Goal: Information Seeking & Learning: Learn about a topic

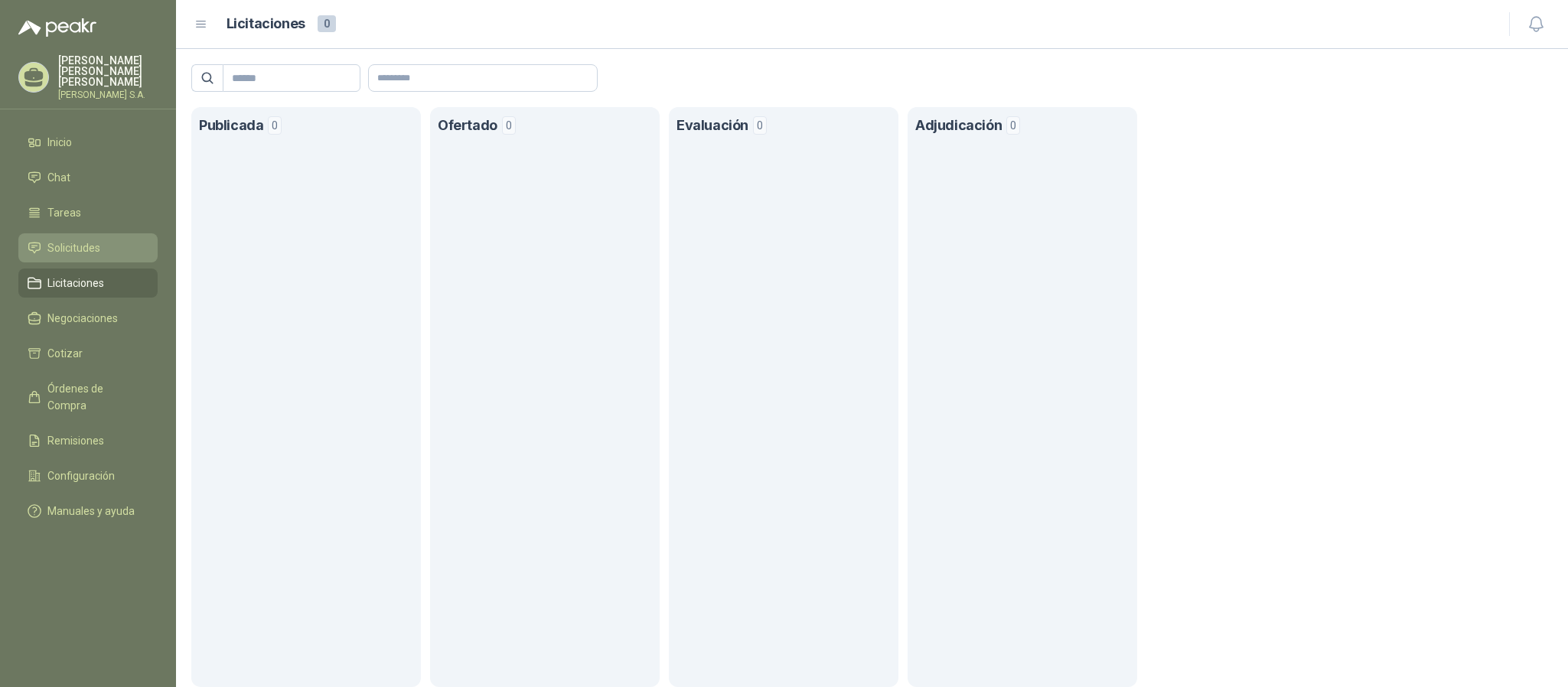
click at [60, 234] on link "Solicitudes" at bounding box center [88, 248] width 140 height 29
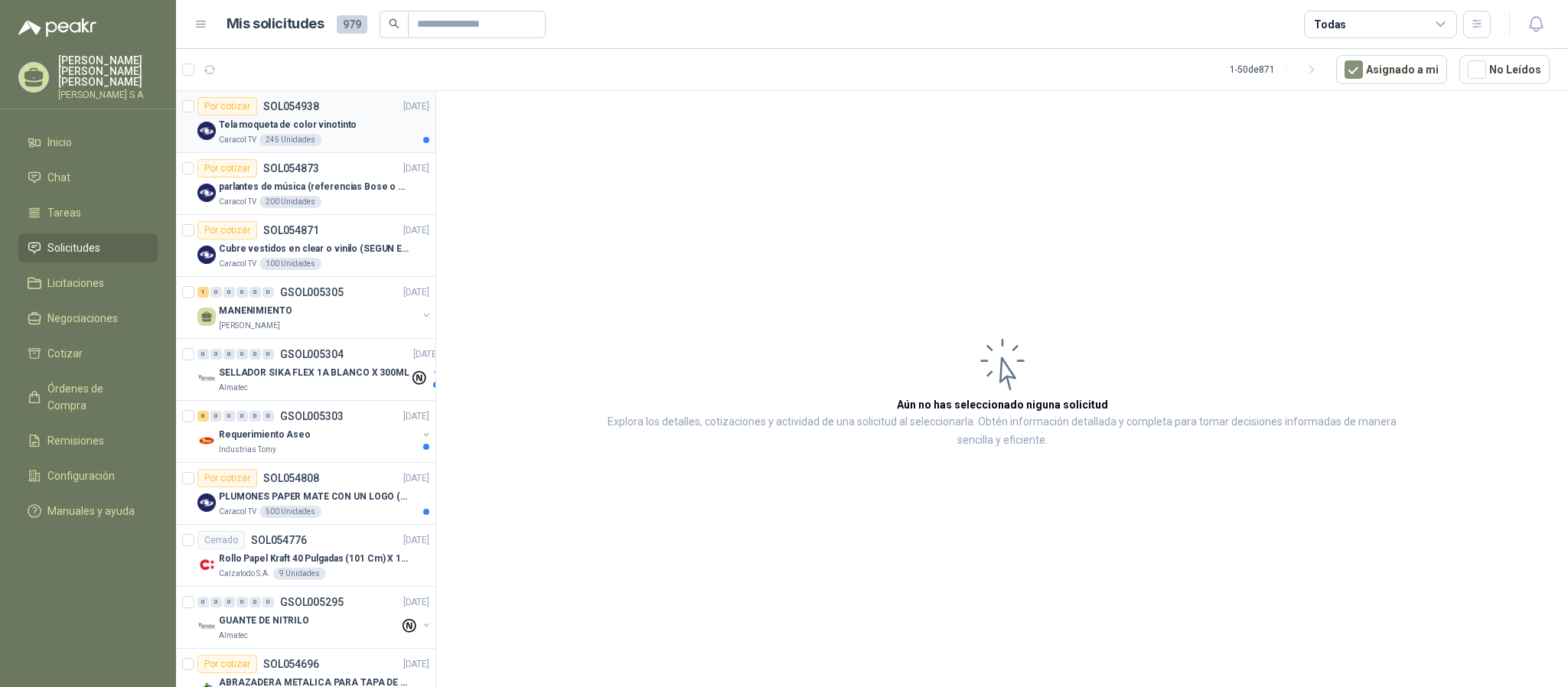
click at [377, 125] on div "Tela moqueta de color vinotinto" at bounding box center [324, 124] width 210 height 18
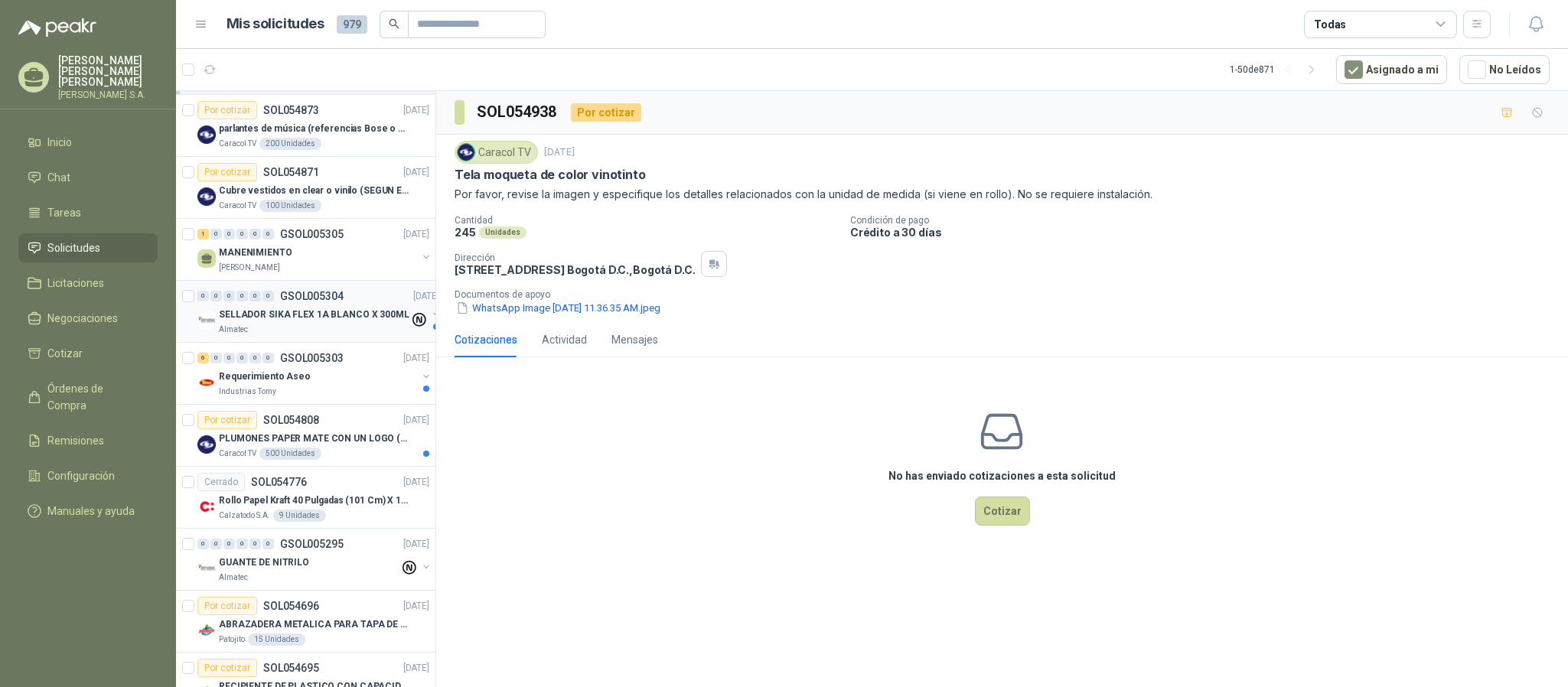
scroll to position [115, 0]
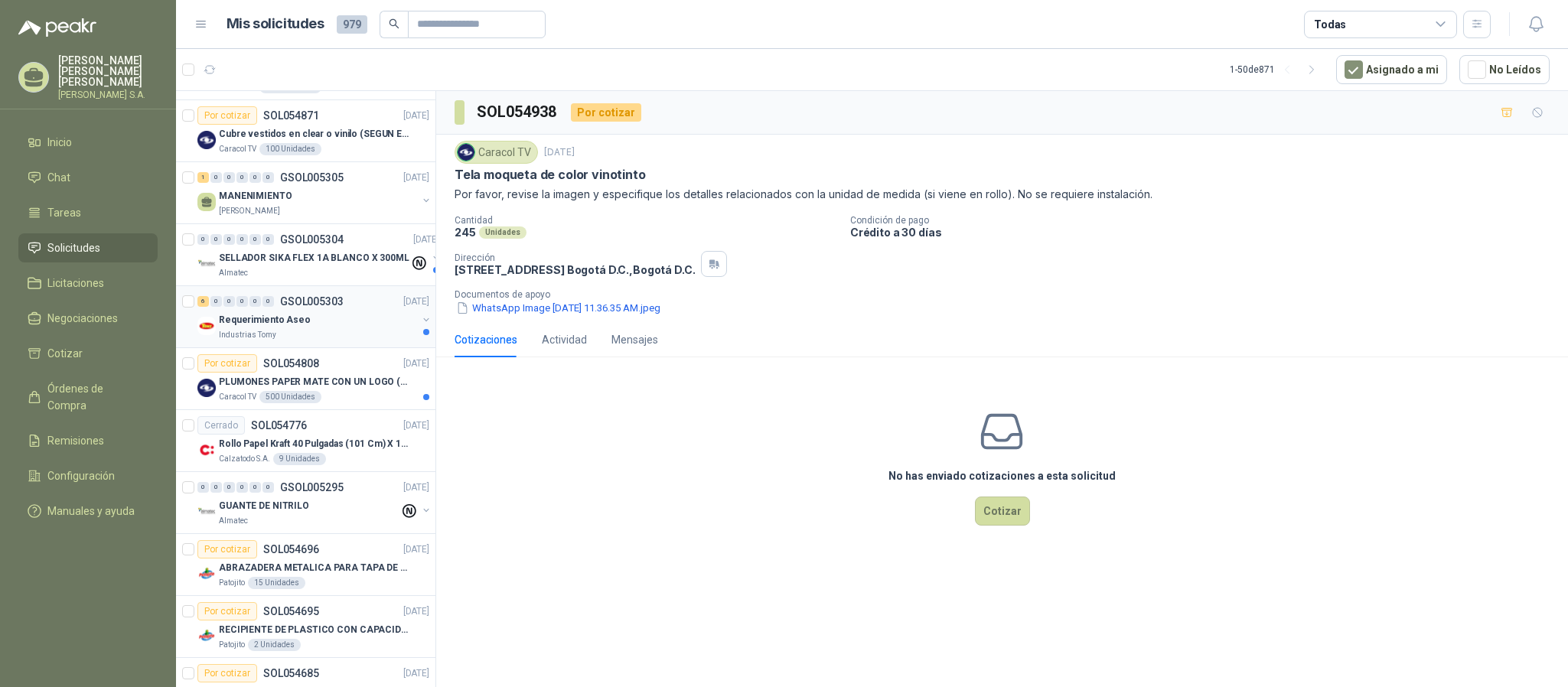
click at [350, 340] on div "Industrias Tomy" at bounding box center [318, 335] width 198 height 12
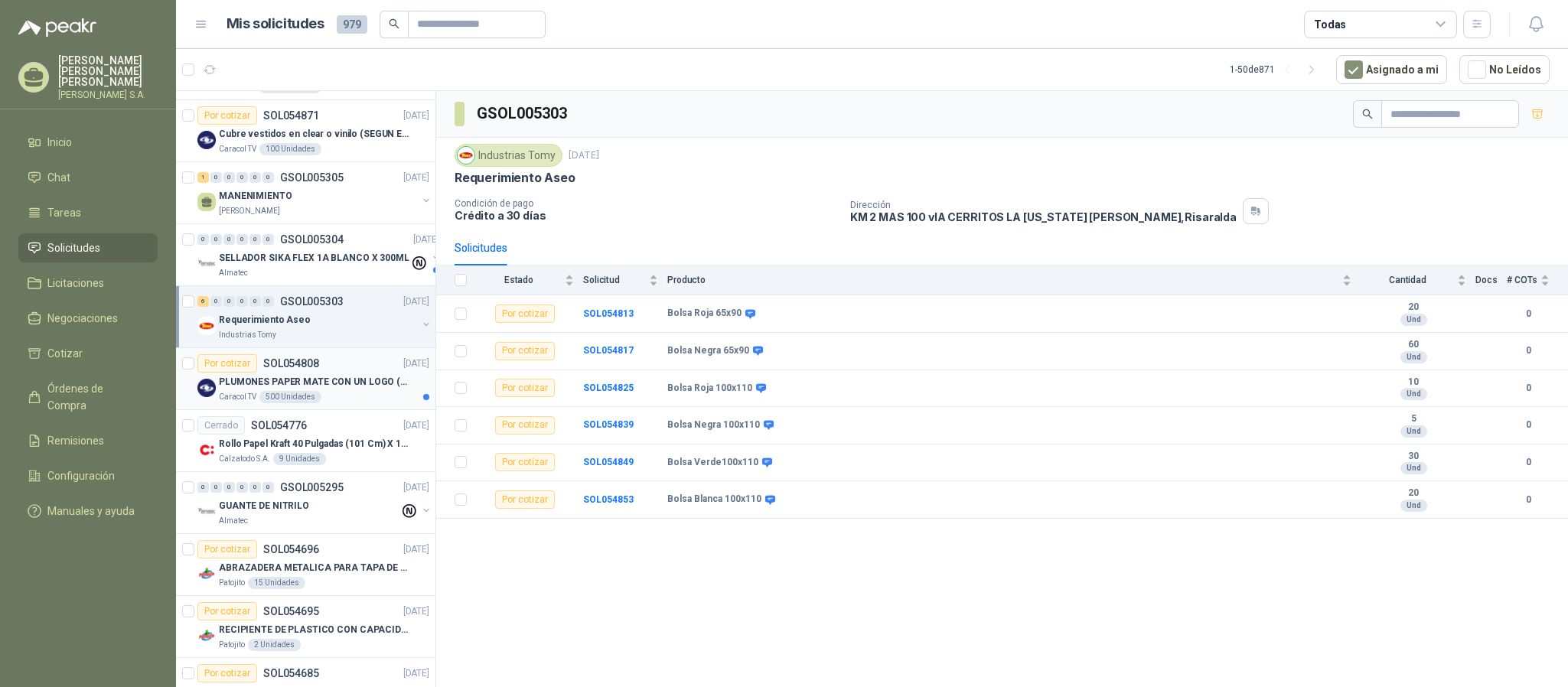
click at [358, 395] on div "Caracol TV 500 Unidades" at bounding box center [324, 397] width 210 height 12
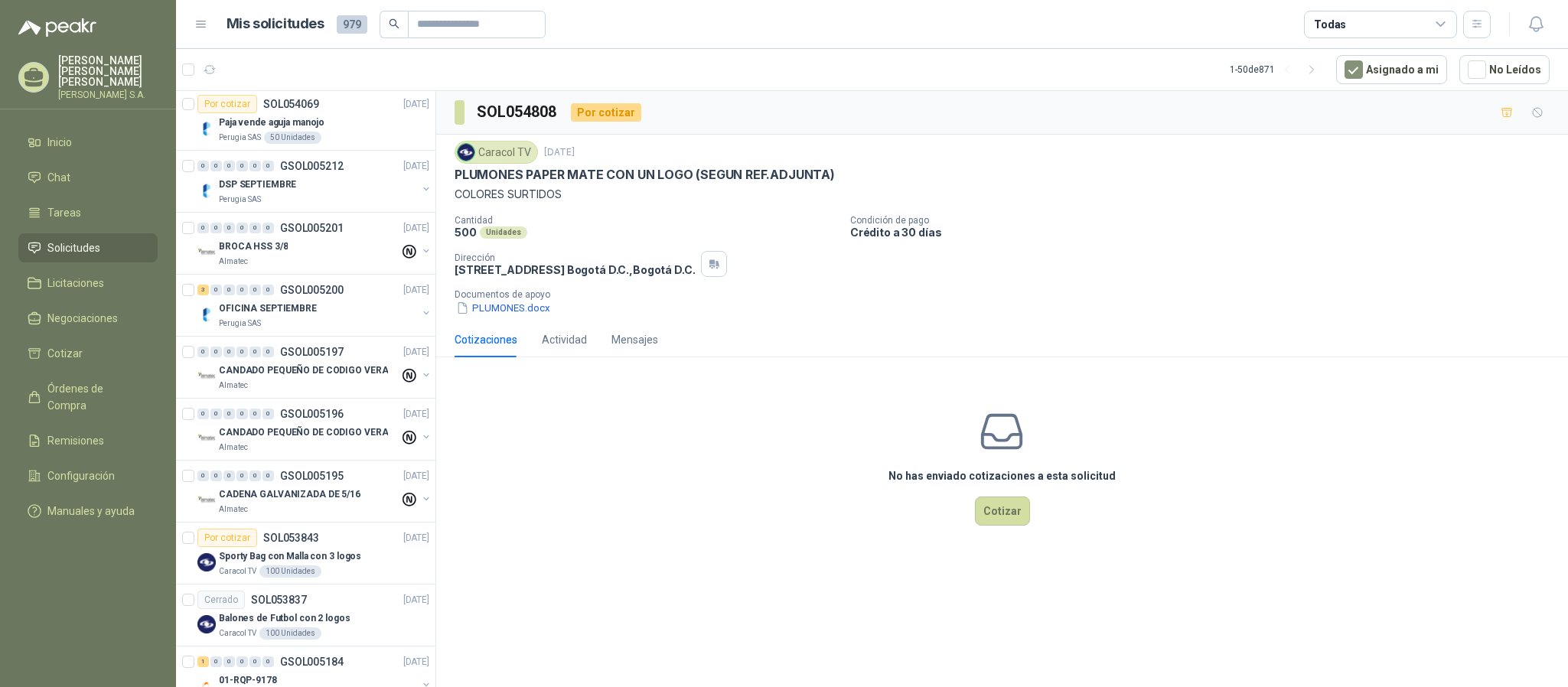
scroll to position [2547, 0]
